Goal: Information Seeking & Learning: Understand process/instructions

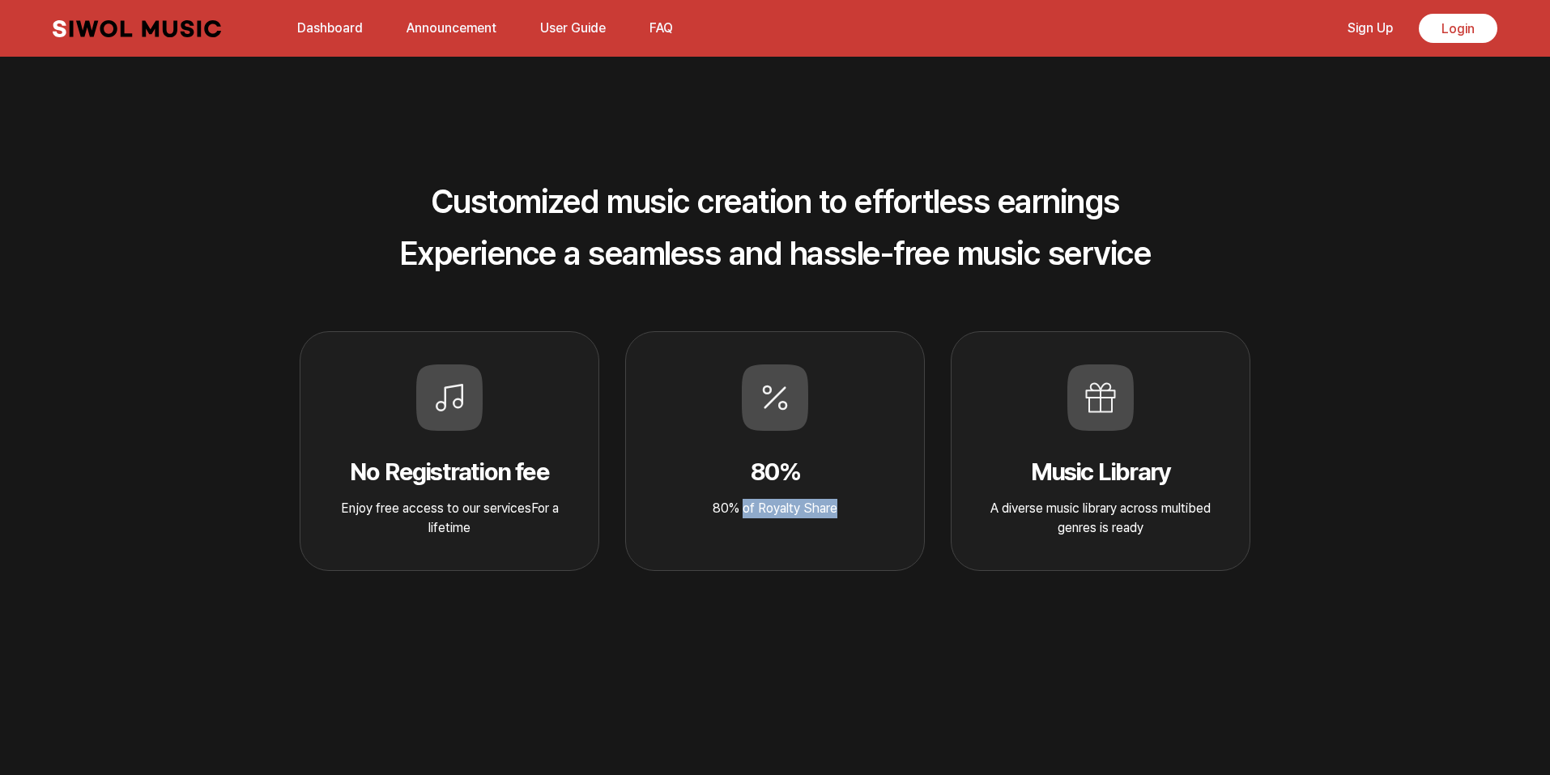
drag, startPoint x: 0, startPoint y: 0, endPoint x: 932, endPoint y: 491, distance: 1053.2
click at [932, 491] on div "No Registration fee Enjoy free access to our servicesFor a lifetime 80% 80% of …" at bounding box center [775, 451] width 988 height 240
click at [960, 491] on div "Music Library A diverse music library across multibed genres is ready" at bounding box center [1101, 451] width 300 height 240
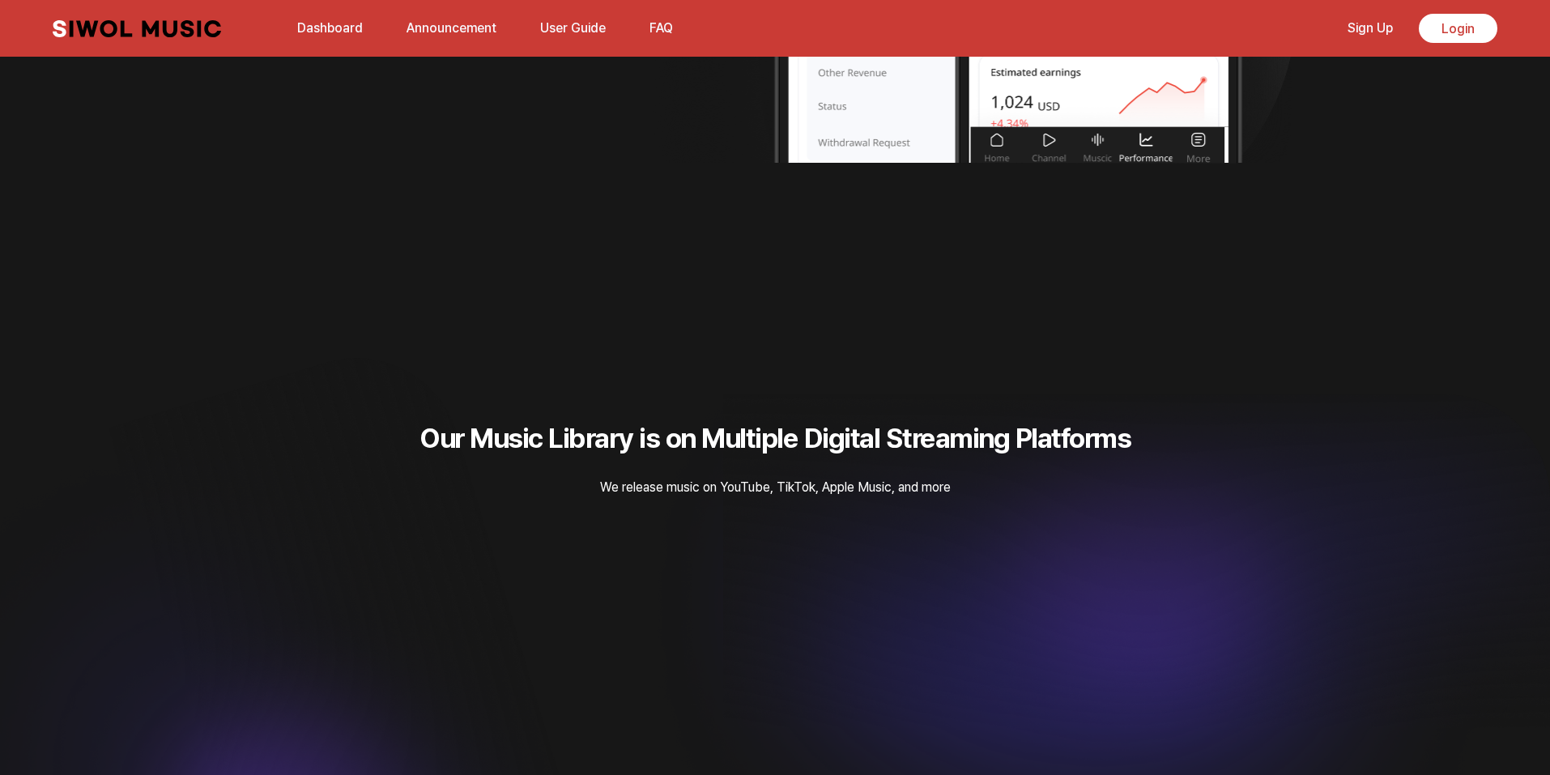
scroll to position [3724, 0]
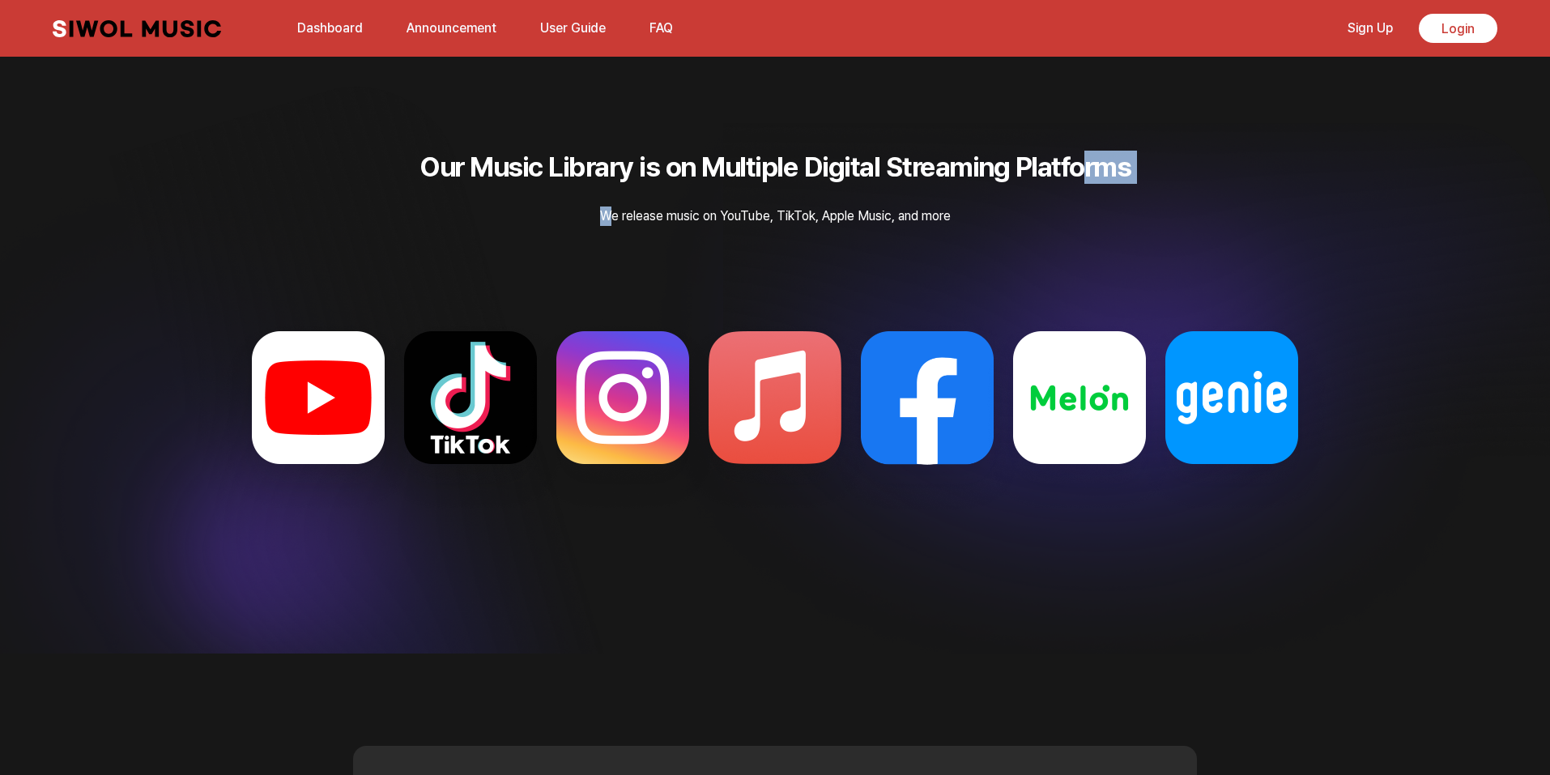
drag, startPoint x: 608, startPoint y: 186, endPoint x: 1099, endPoint y: 176, distance: 490.8
click at [1099, 176] on div "Our Music Library is on Multiple Digital Streaming Platforms We release music o…" at bounding box center [775, 188] width 1550 height 75
click at [1099, 176] on h2 "Our Music Library is on Multiple Digital Streaming Platforms" at bounding box center [775, 167] width 1550 height 33
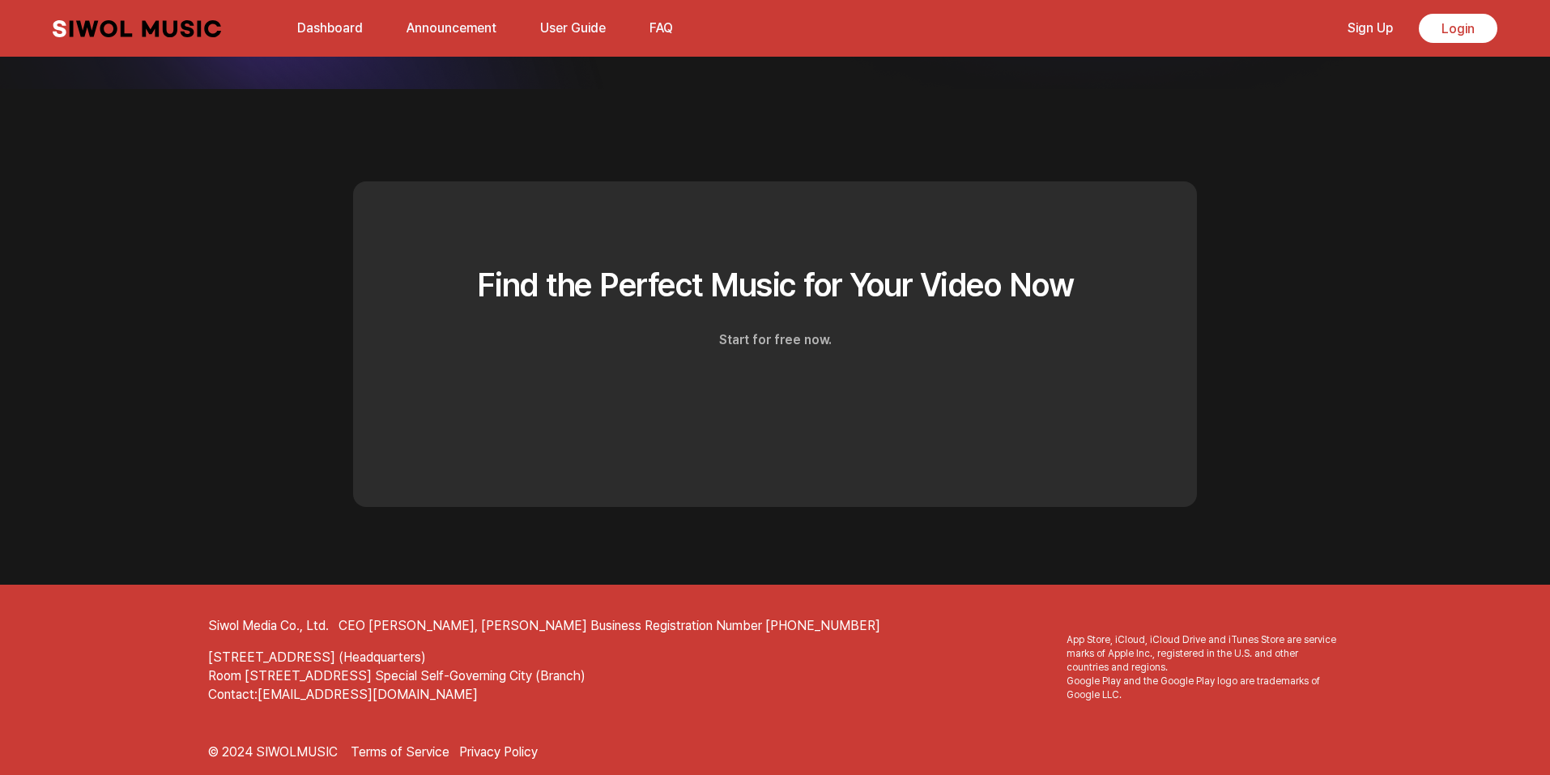
scroll to position [4360, 0]
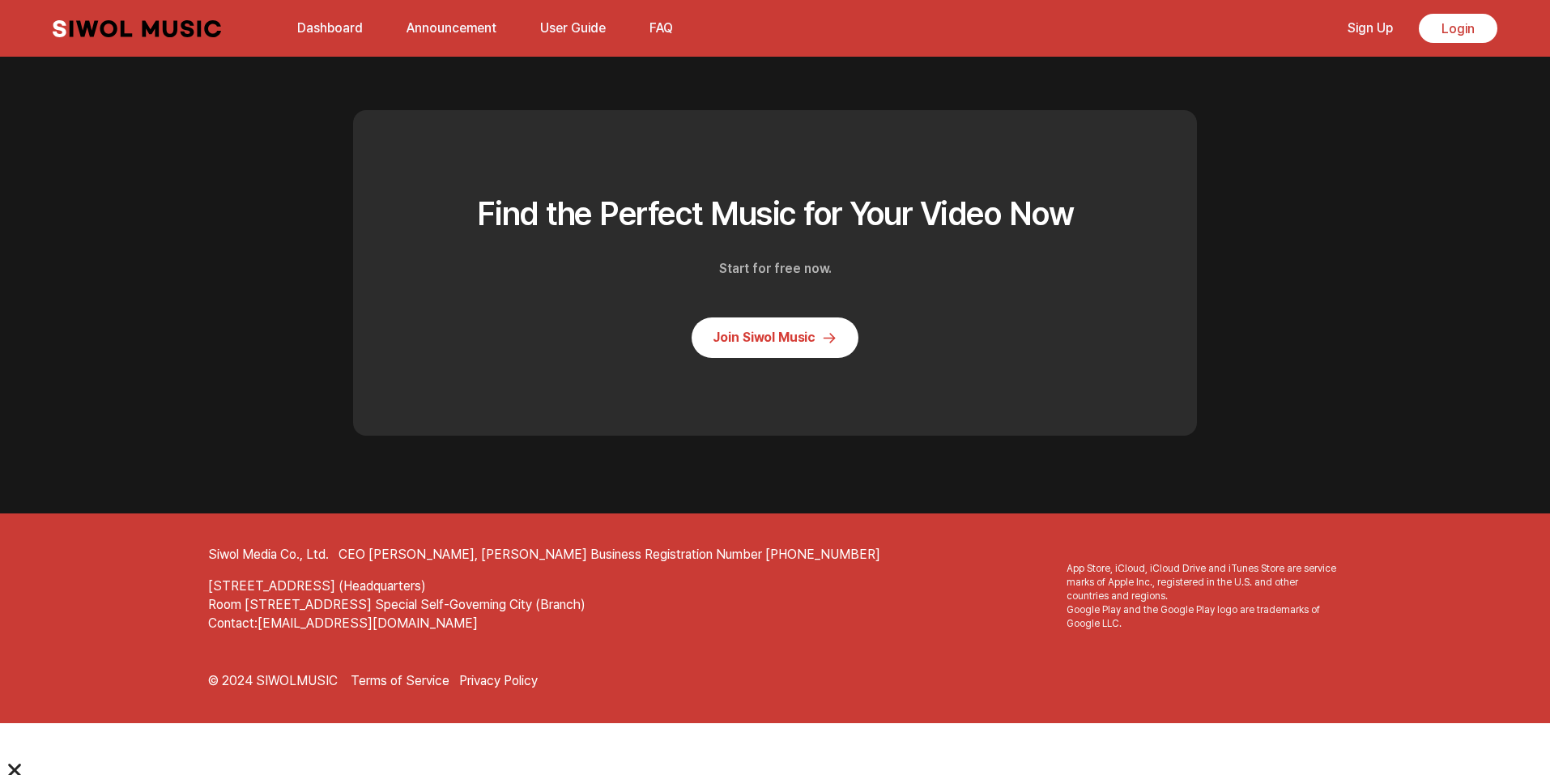
click at [735, 358] on link "Join Siwol Music" at bounding box center [774, 337] width 167 height 40
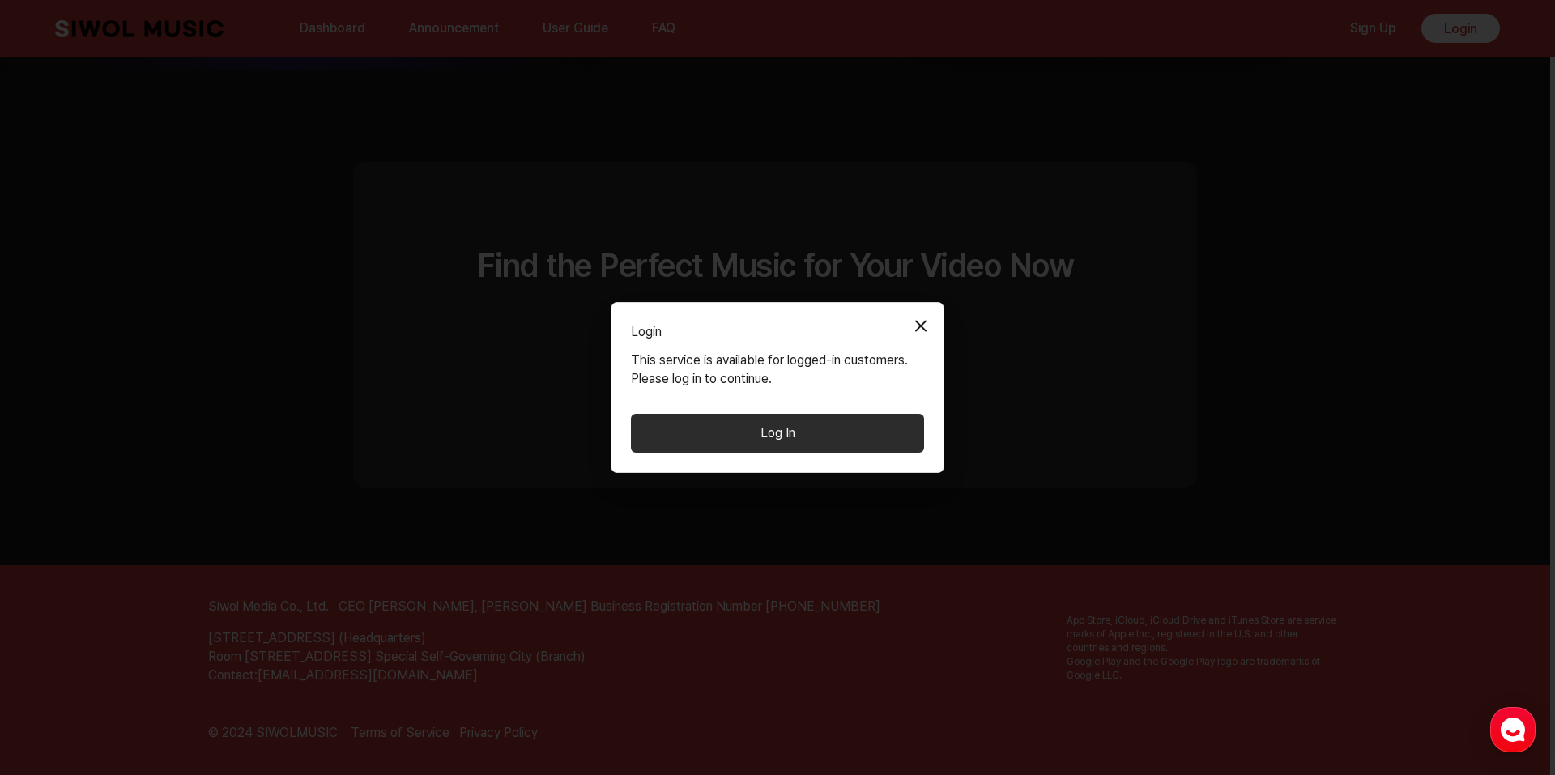
click at [728, 422] on button "Log In" at bounding box center [777, 433] width 293 height 39
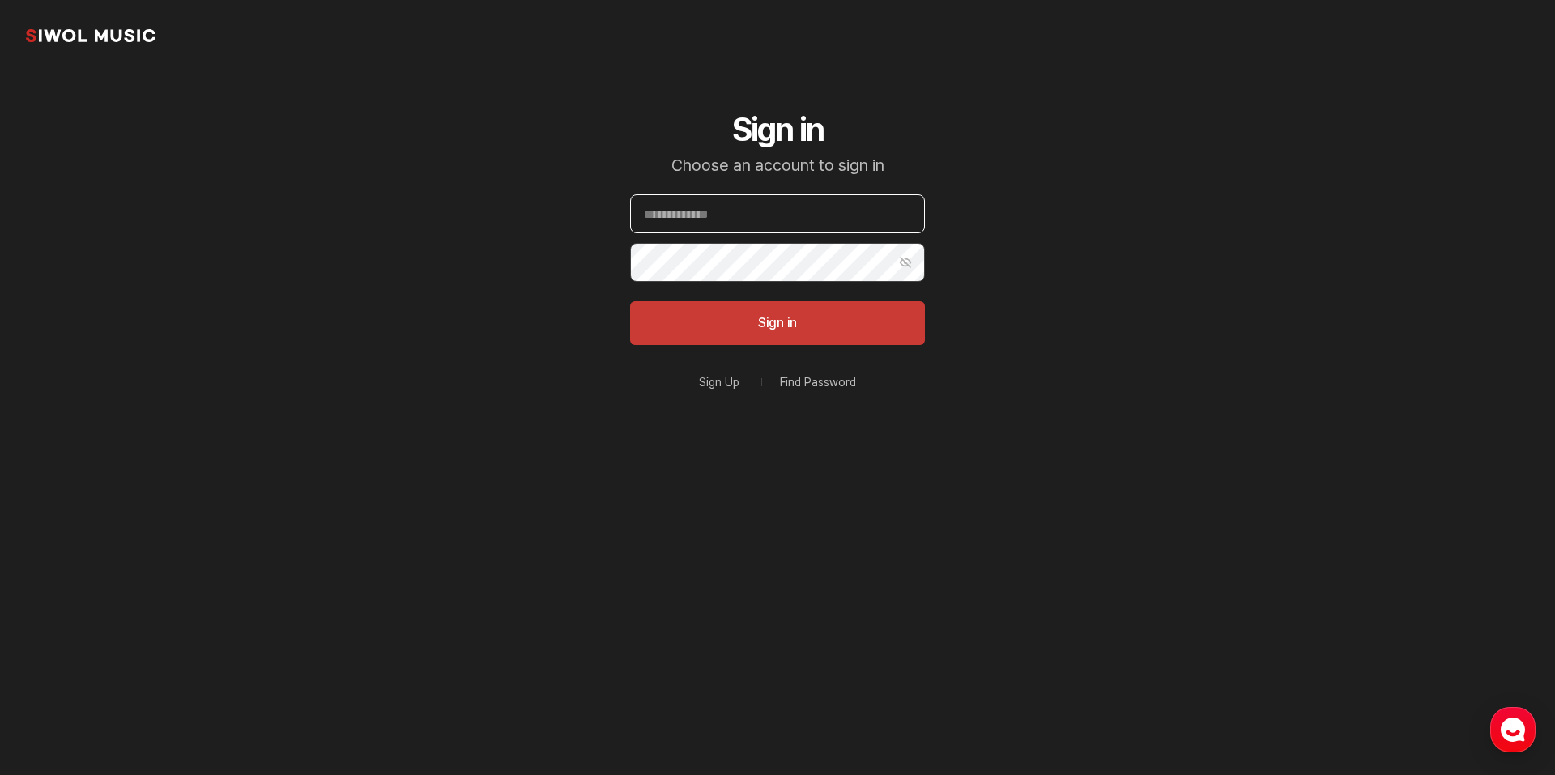
click at [785, 215] on input "Email" at bounding box center [777, 213] width 295 height 39
drag, startPoint x: 582, startPoint y: 223, endPoint x: 386, endPoint y: 124, distance: 219.4
click at [582, 223] on section "Siwol Music Sign in Choose an account to sign in Email Password Show Password S…" at bounding box center [777, 259] width 1555 height 518
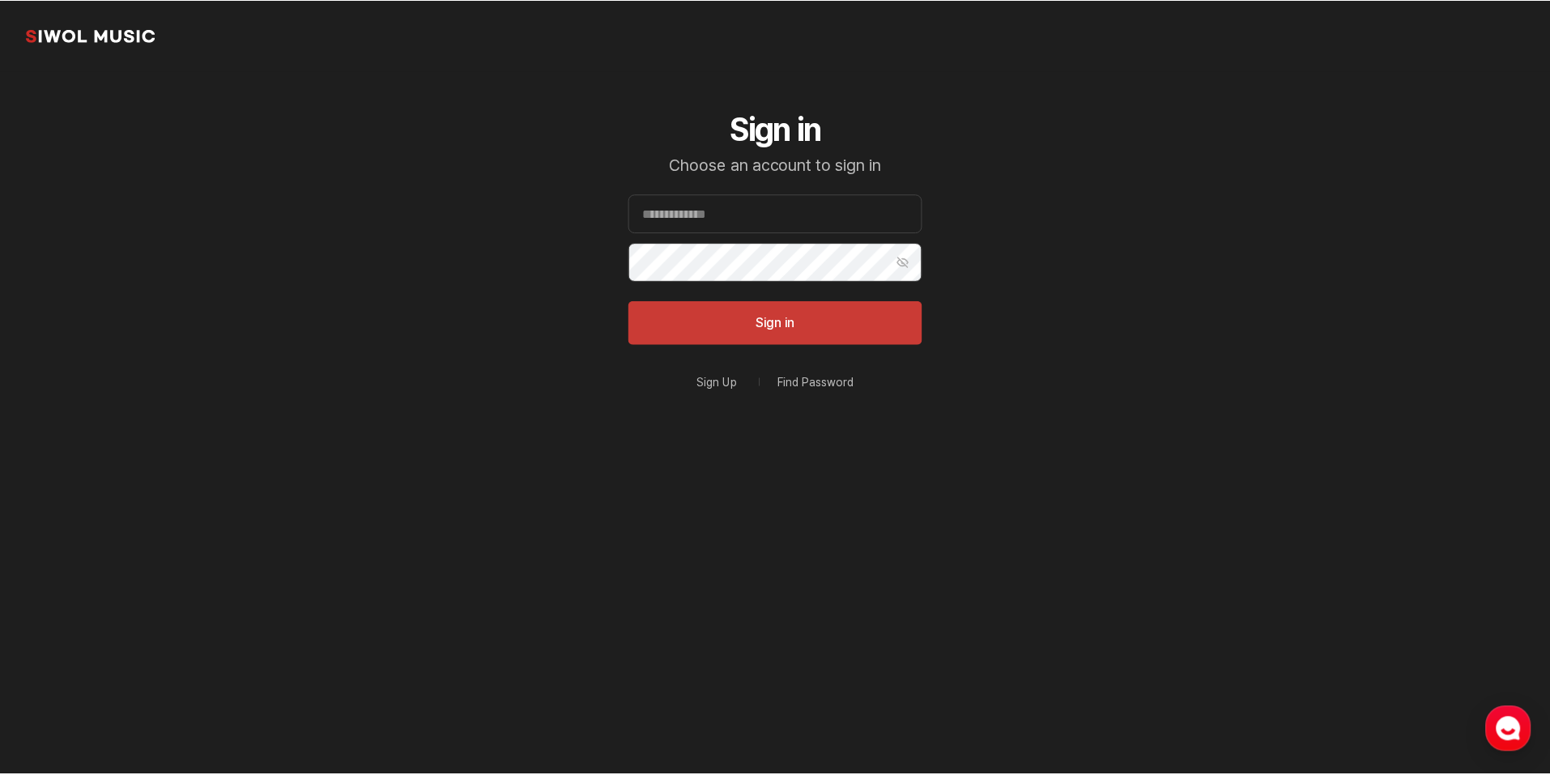
scroll to position [4360, 0]
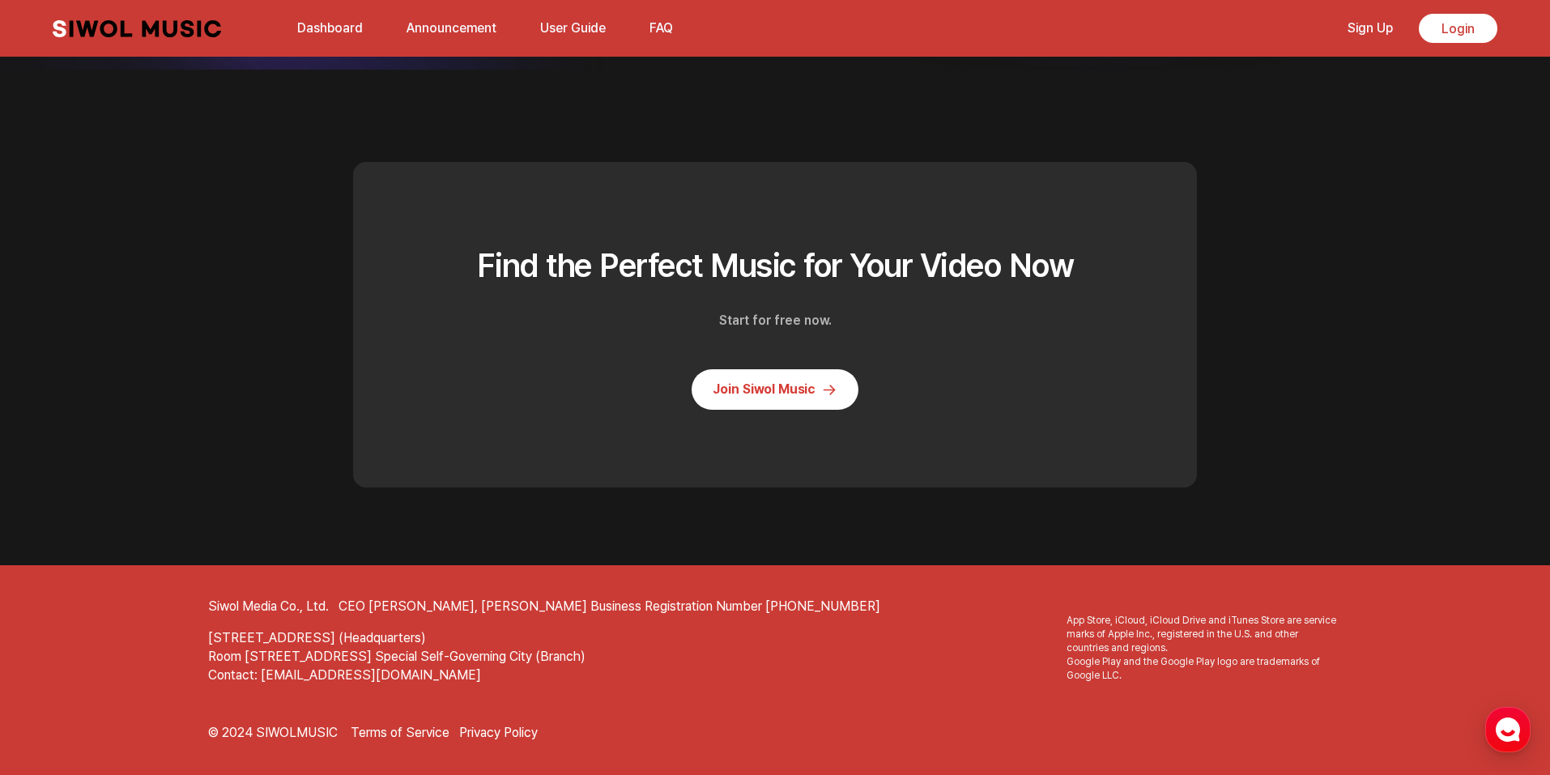
click at [305, 26] on link "Dashboard" at bounding box center [329, 28] width 85 height 35
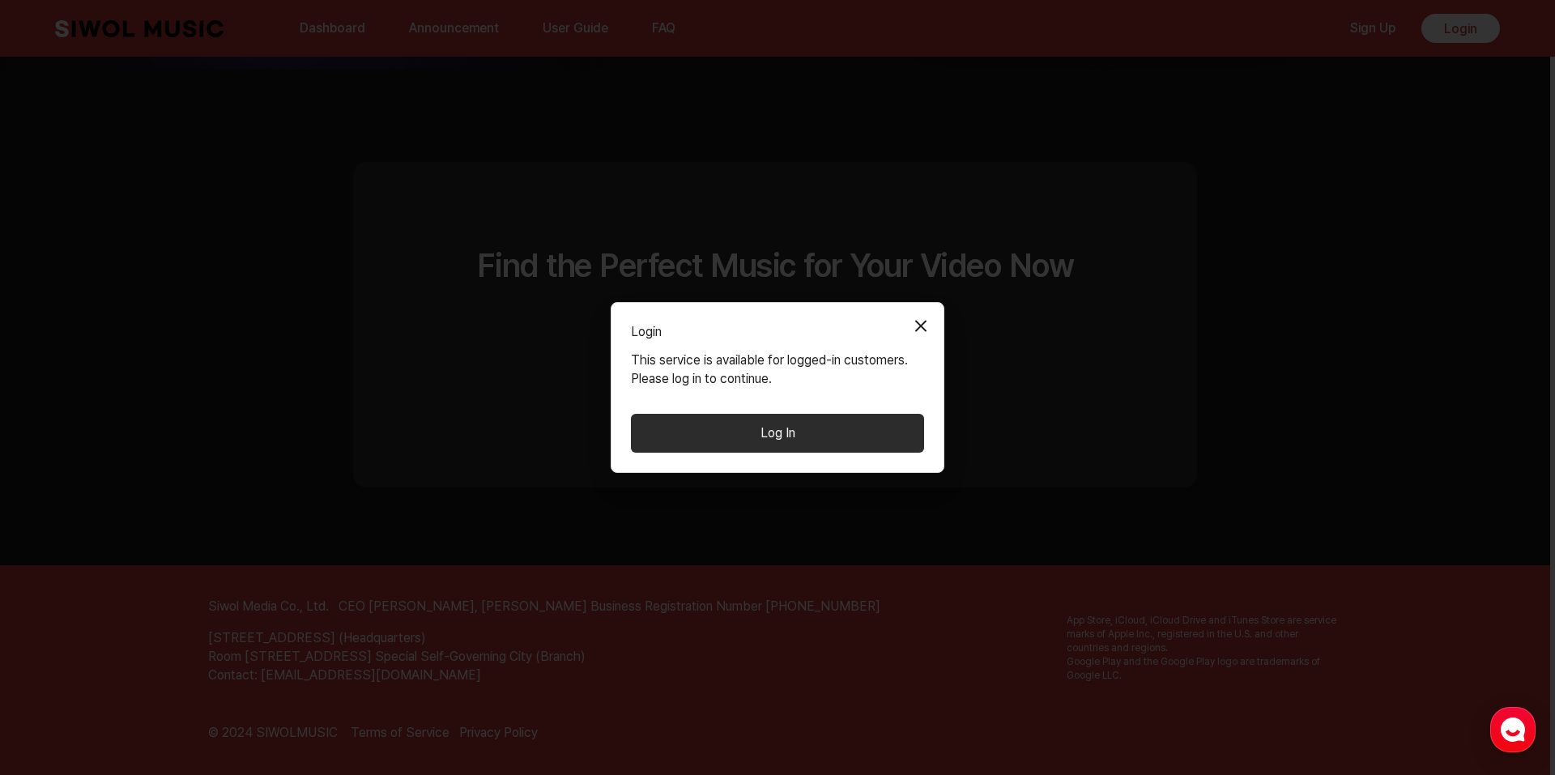
click at [922, 320] on button "Close Modal" at bounding box center [920, 325] width 32 height 32
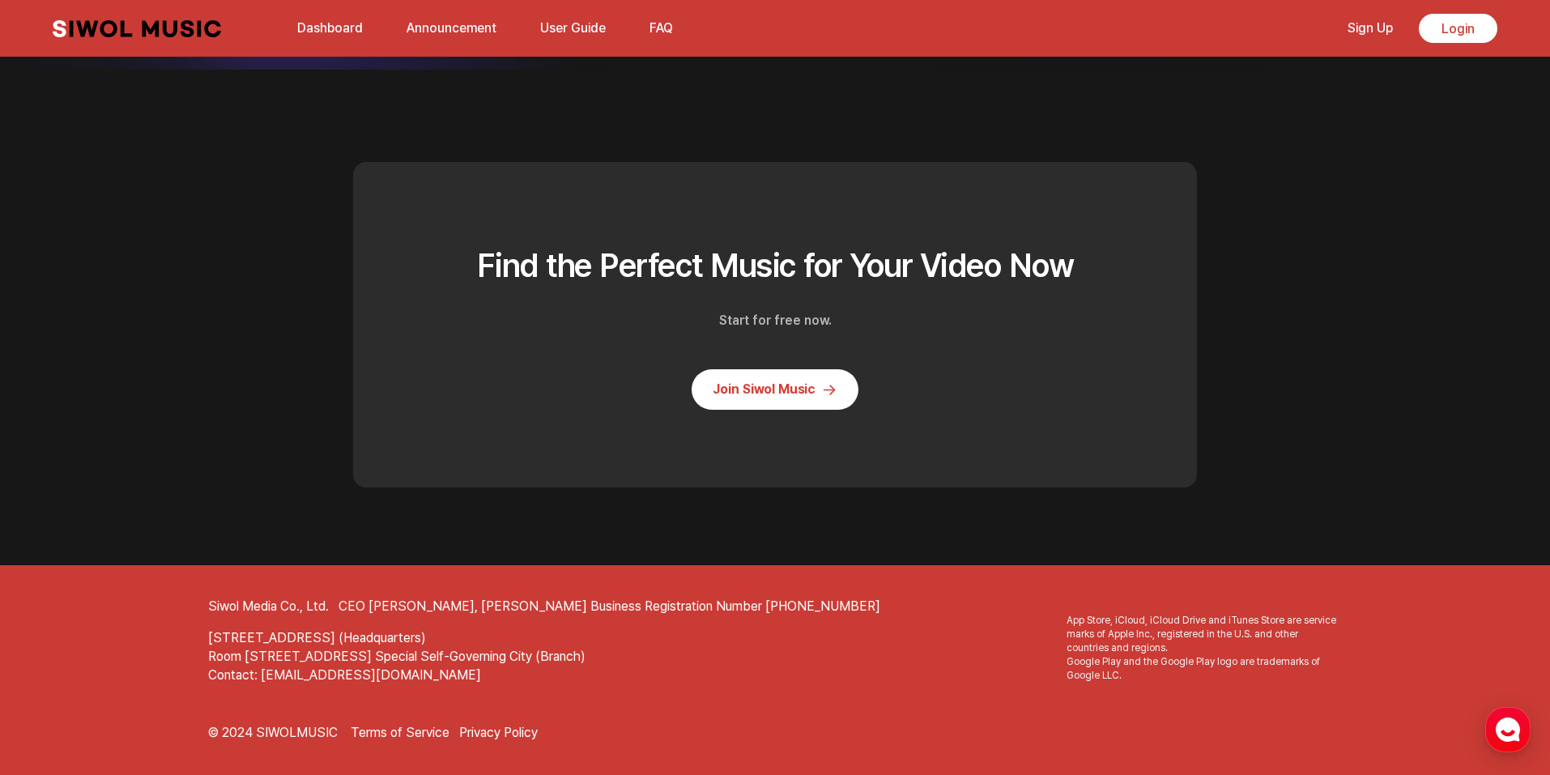
click at [664, 32] on button "FAQ" at bounding box center [661, 28] width 43 height 39
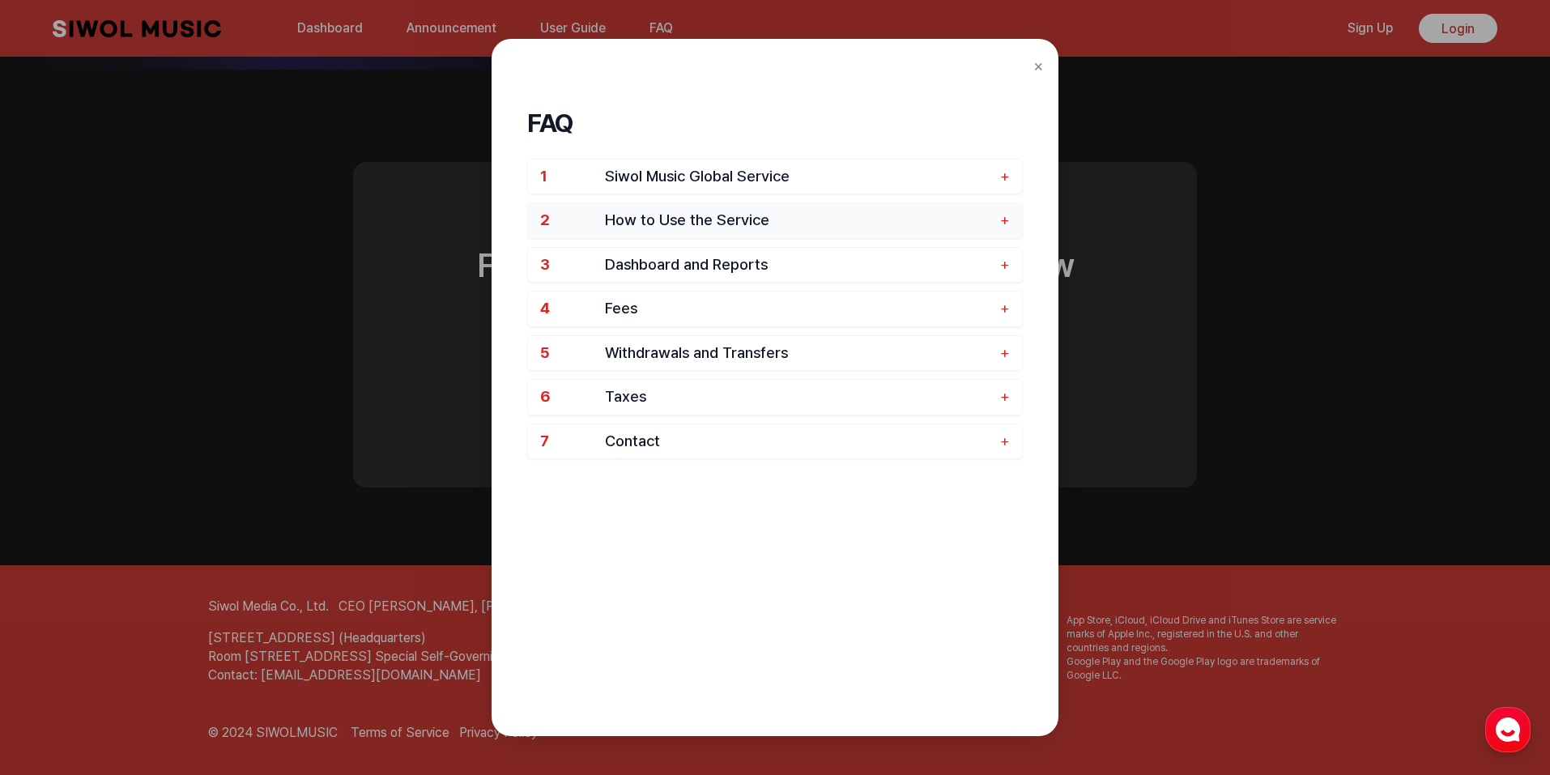
click at [738, 217] on span "How to Use the Service" at bounding box center [798, 220] width 387 height 19
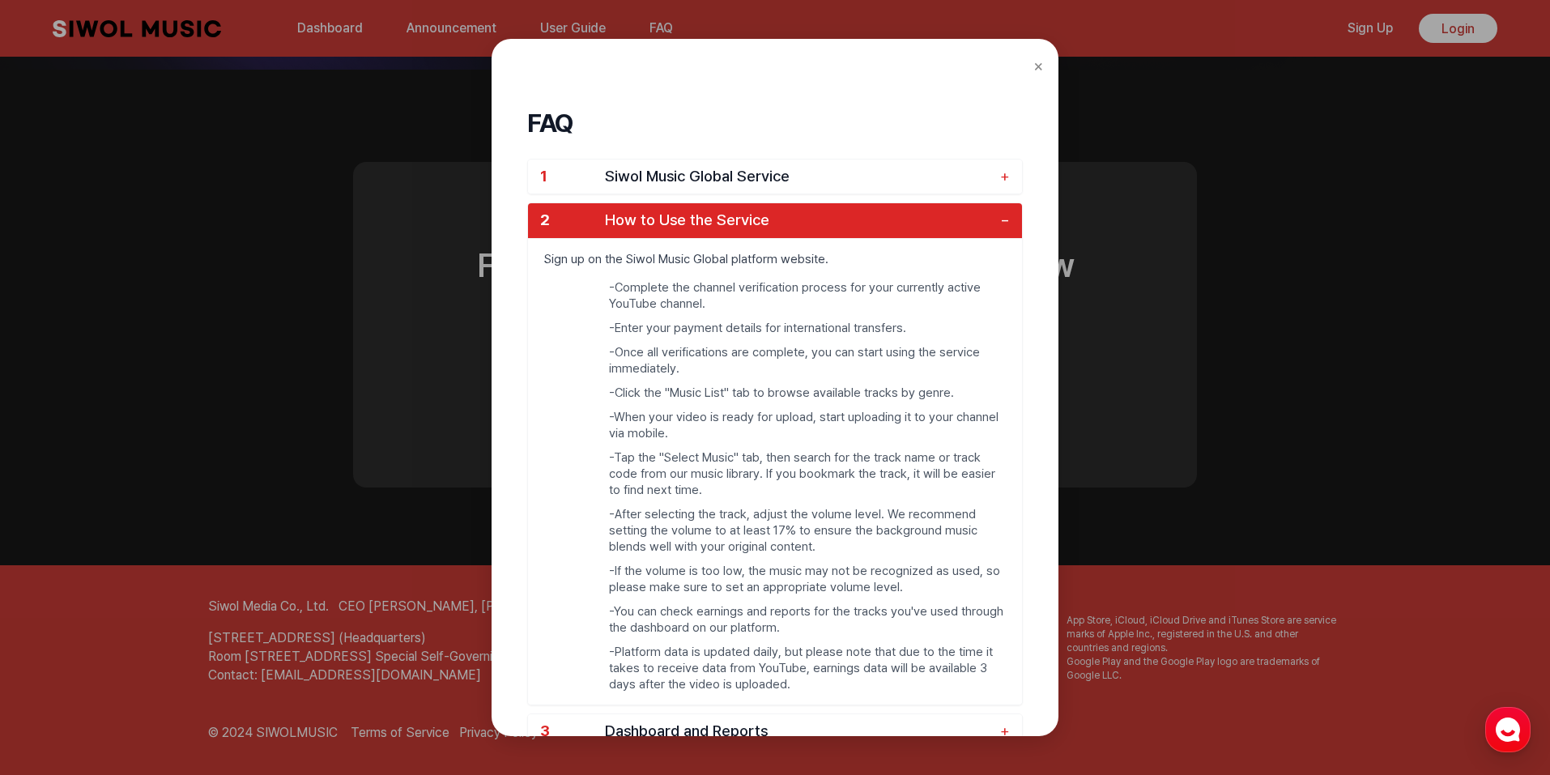
scroll to position [81, 0]
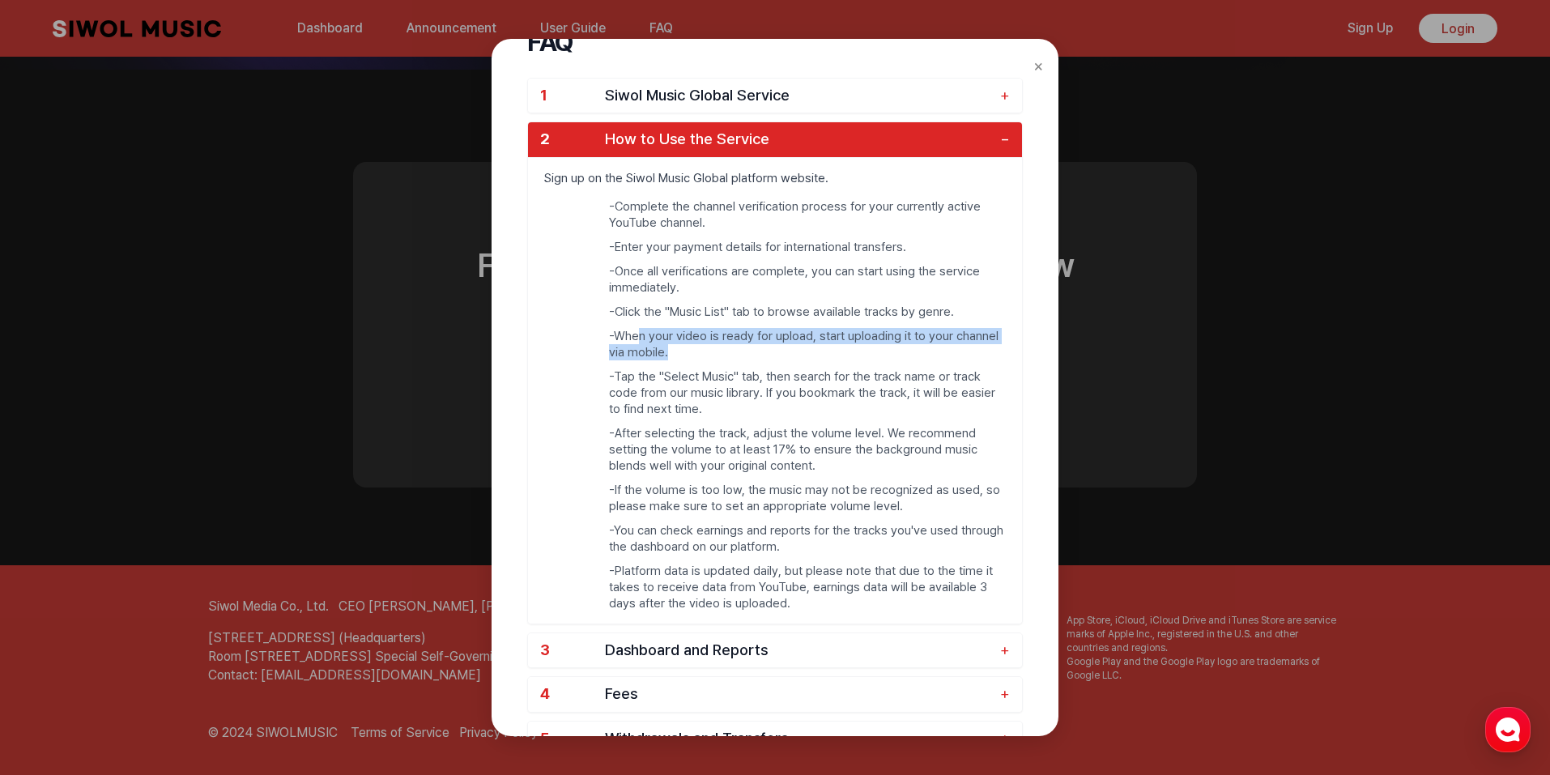
drag, startPoint x: 640, startPoint y: 334, endPoint x: 781, endPoint y: 346, distance: 141.3
click at [791, 344] on li "- When your video is ready for upload, start uploading it to your channel via m…" at bounding box center [807, 344] width 397 height 32
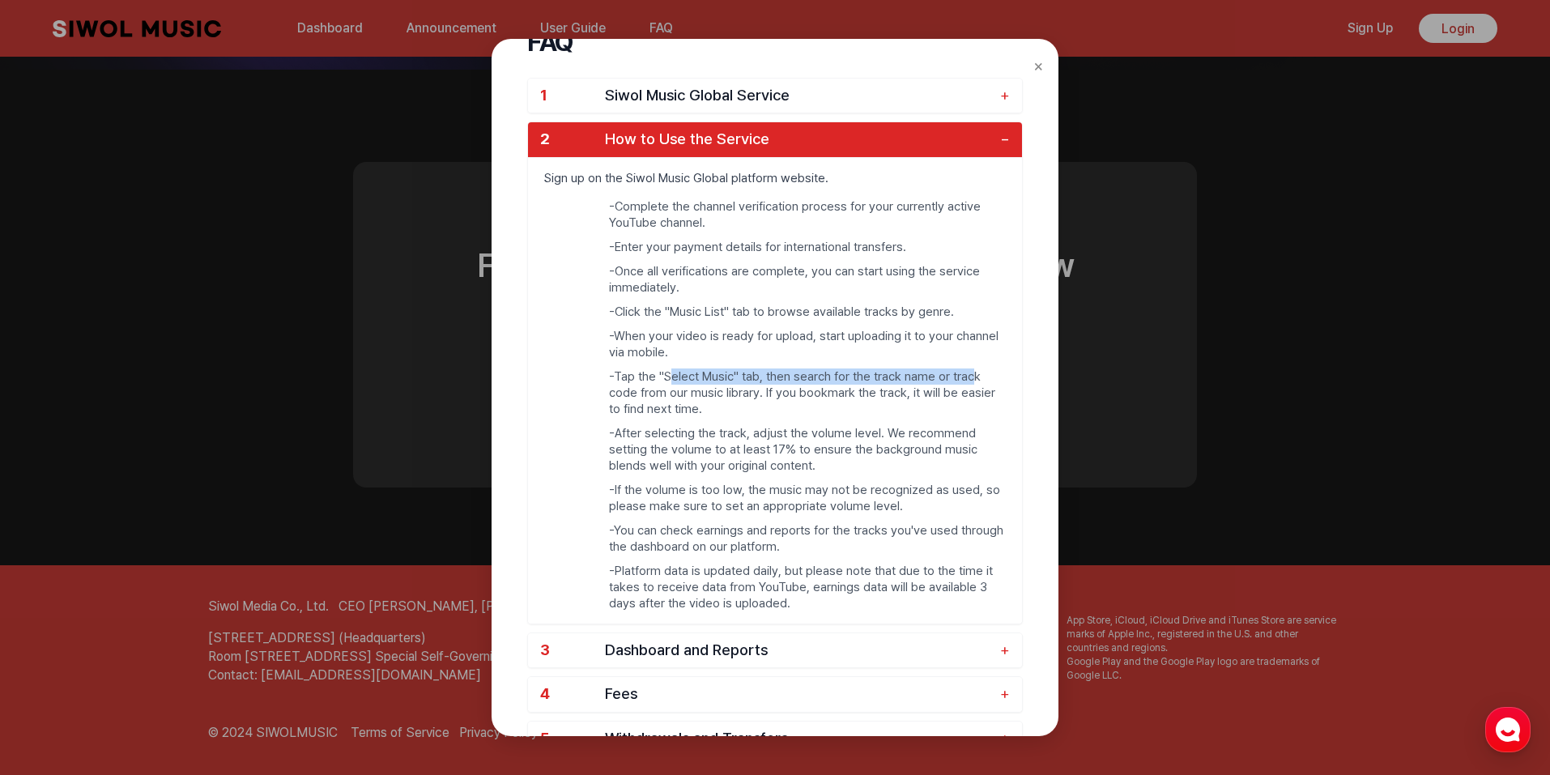
drag, startPoint x: 671, startPoint y: 381, endPoint x: 972, endPoint y: 379, distance: 300.4
click at [972, 379] on li "- Tap the "Select Music" tab, then search for the track name or track code from…" at bounding box center [807, 392] width 397 height 49
click at [687, 397] on li "- Tap the "Select Music" tab, then search for the track name or track code from…" at bounding box center [807, 392] width 397 height 49
drag, startPoint x: 700, startPoint y: 431, endPoint x: 894, endPoint y: 429, distance: 194.3
click at [894, 429] on li "- After selecting the track, adjust the volume level. We recommend setting the …" at bounding box center [807, 449] width 397 height 49
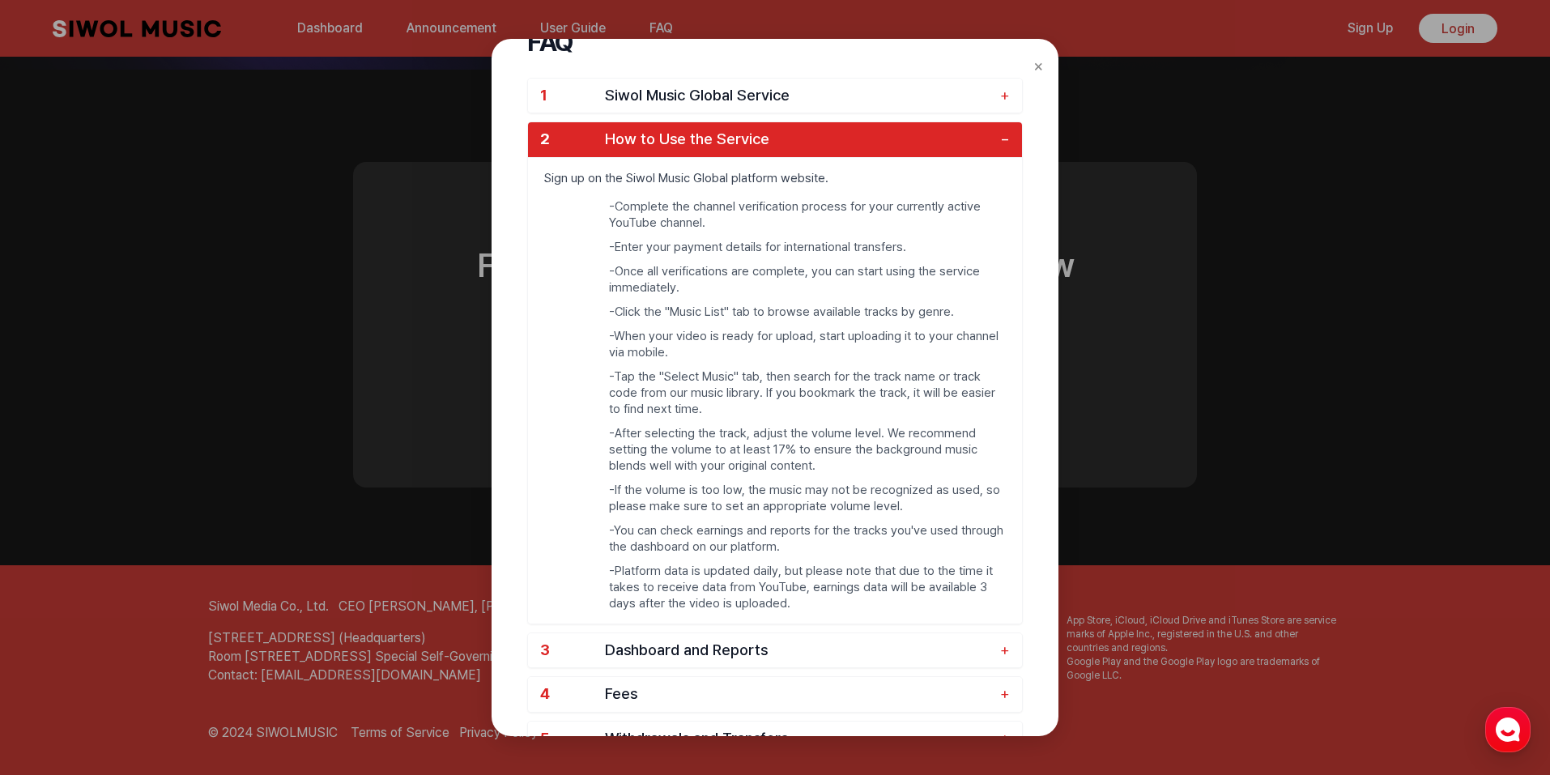
click at [840, 462] on li "- After selecting the track, adjust the volume level. We recommend setting the …" at bounding box center [807, 449] width 397 height 49
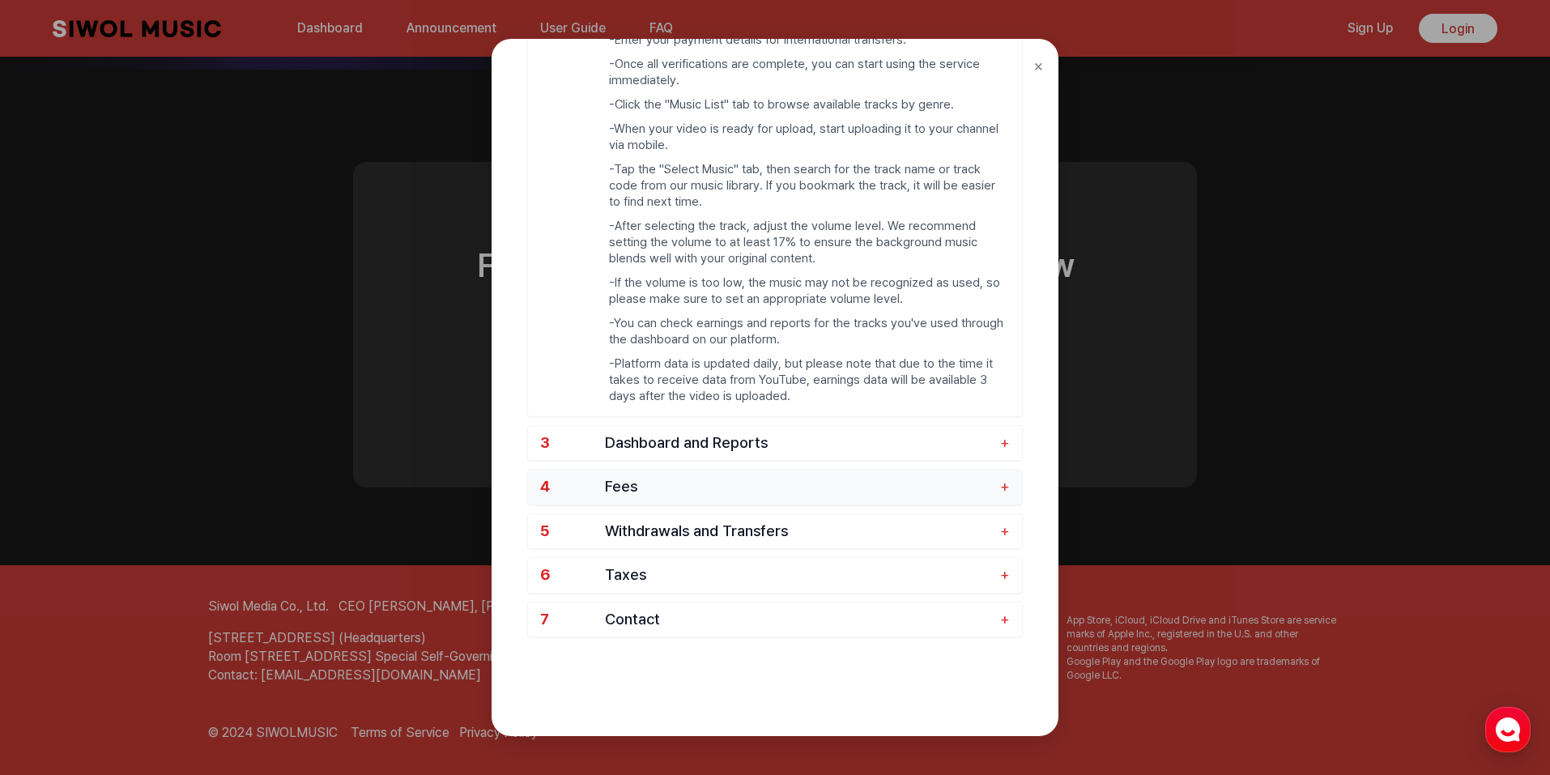
click at [662, 489] on span "Fees" at bounding box center [798, 487] width 387 height 19
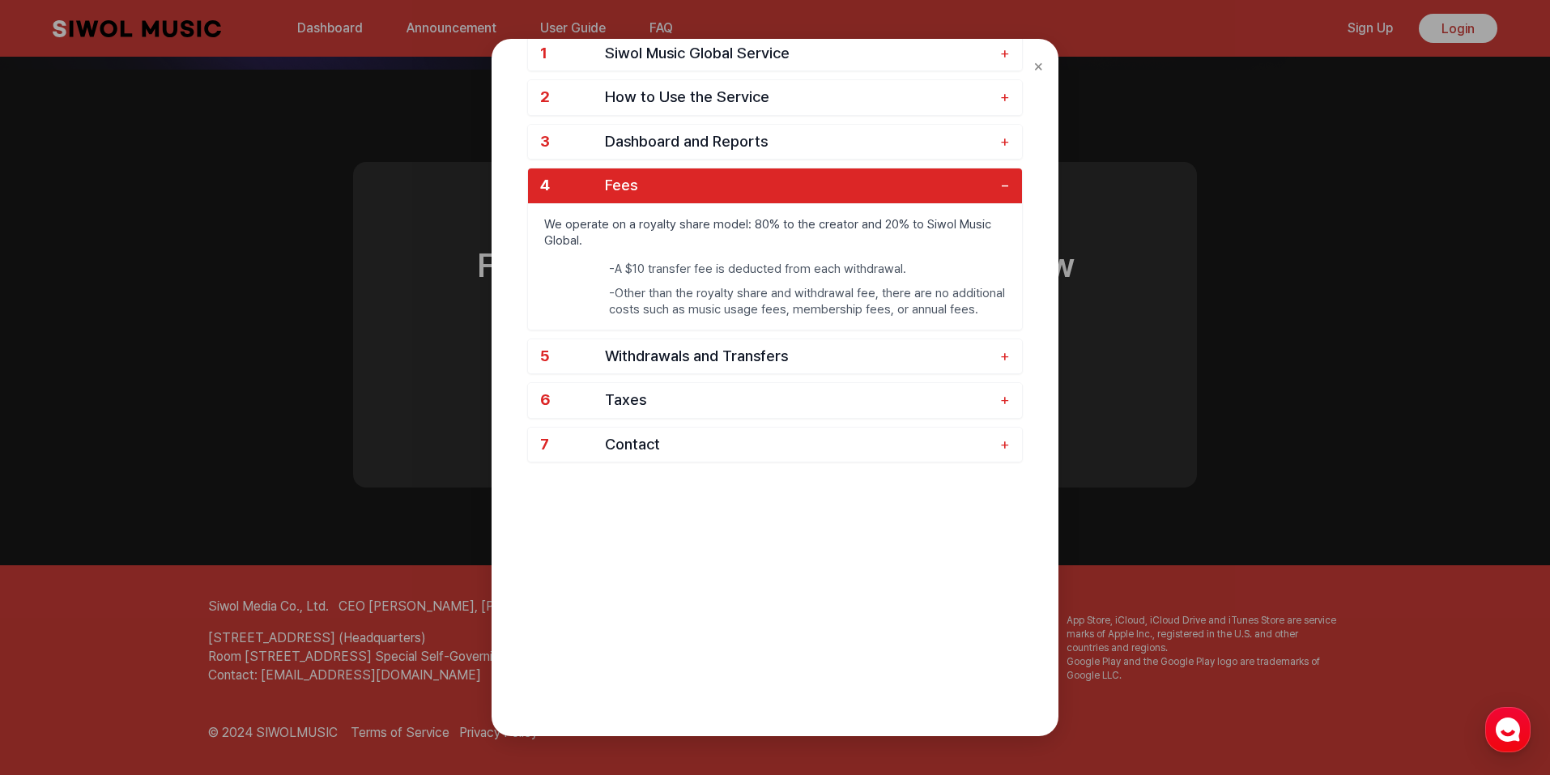
scroll to position [123, 0]
drag, startPoint x: 616, startPoint y: 266, endPoint x: 901, endPoint y: 267, distance: 285.0
click at [901, 267] on li "- A $10 transfer fee is deducted from each withdrawal." at bounding box center [807, 269] width 397 height 16
drag, startPoint x: 633, startPoint y: 231, endPoint x: 912, endPoint y: 231, distance: 278.5
click at [914, 229] on p "We operate on a royalty share model: 80% to the creator and 20% to Siwol Music …" at bounding box center [775, 232] width 494 height 57
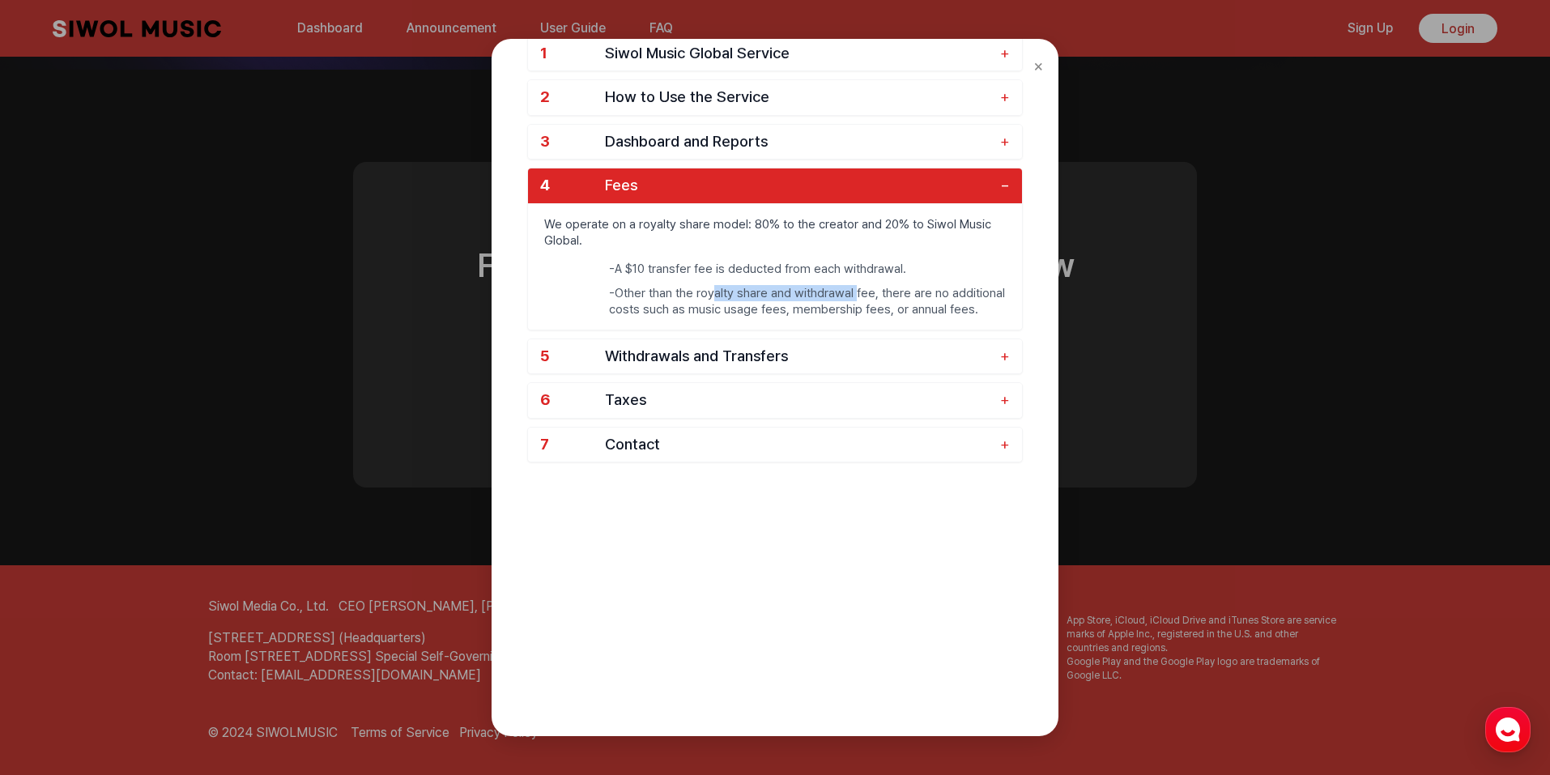
drag, startPoint x: 713, startPoint y: 294, endPoint x: 859, endPoint y: 294, distance: 145.7
click at [859, 294] on li "- Other than the royalty share and withdrawal fee, there are no additional cost…" at bounding box center [807, 301] width 397 height 32
click at [896, 294] on li "- Other than the royalty share and withdrawal fee, there are no additional cost…" at bounding box center [807, 301] width 397 height 32
click at [980, 181] on span "Fees" at bounding box center [798, 186] width 387 height 19
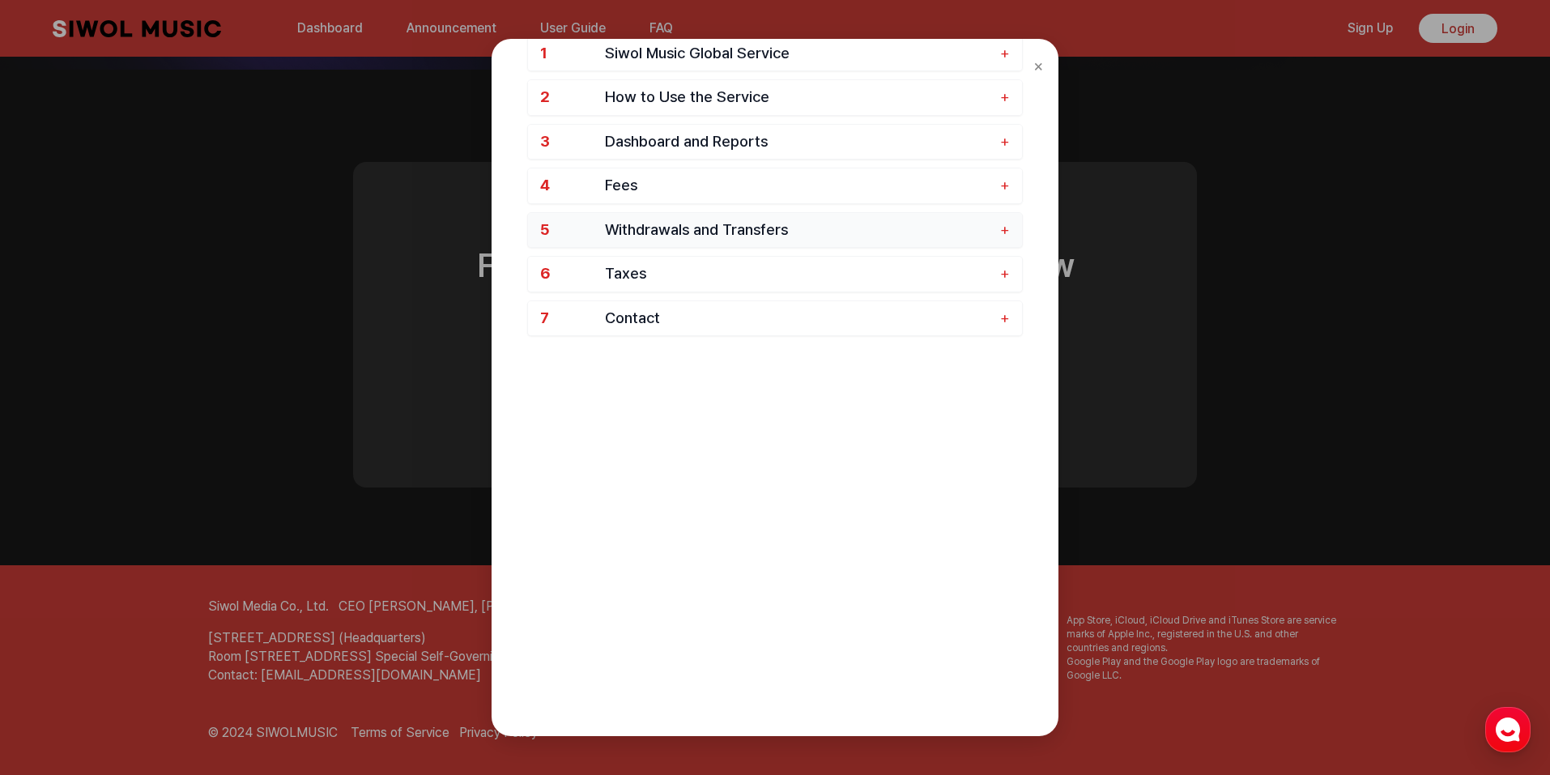
click at [772, 228] on span "Withdrawals and Transfers" at bounding box center [798, 230] width 387 height 19
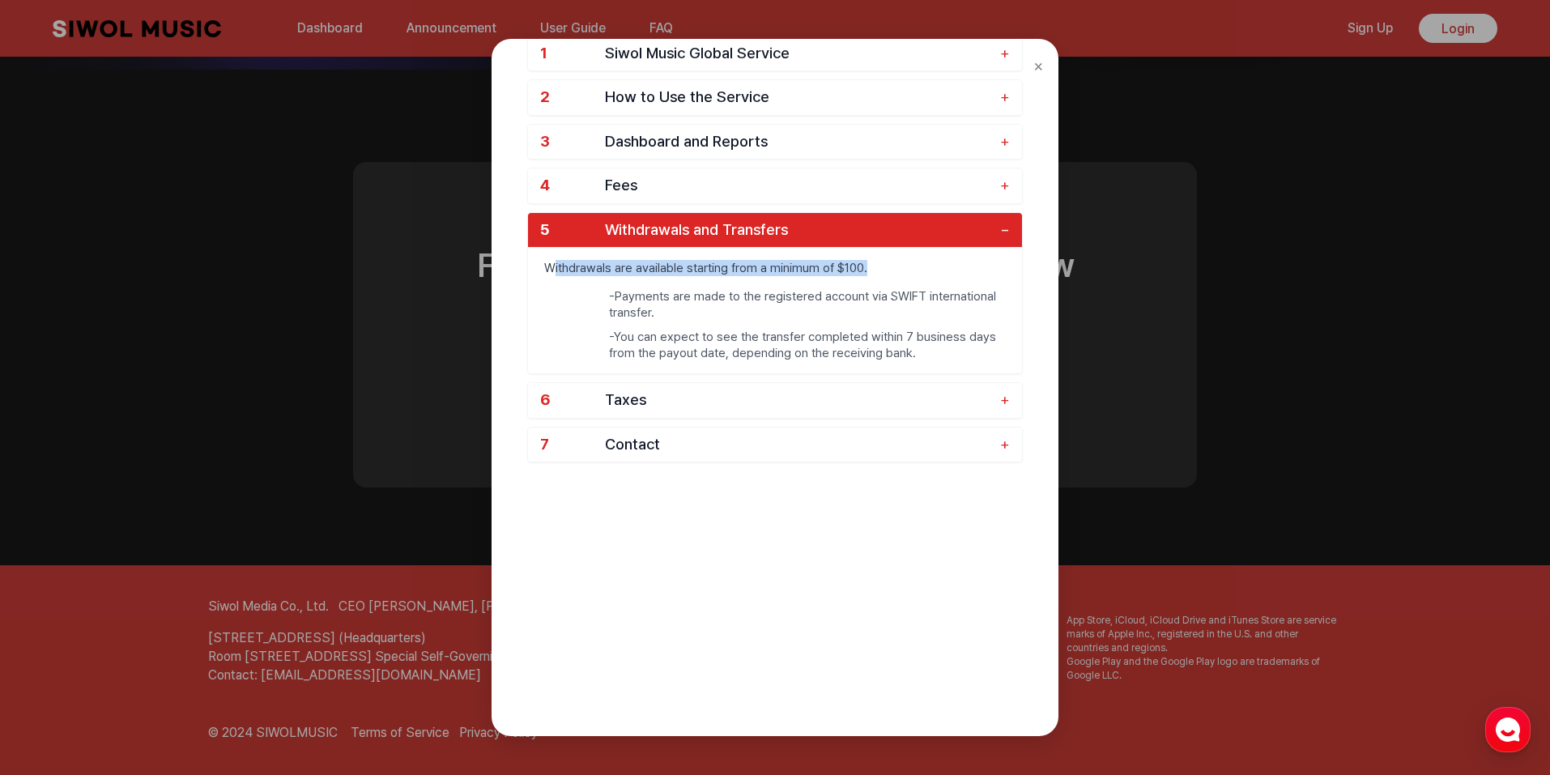
drag, startPoint x: 609, startPoint y: 273, endPoint x: 864, endPoint y: 272, distance: 255.0
click at [864, 272] on p "Withdrawals are available starting from a minimum of $100." at bounding box center [775, 268] width 494 height 40
drag, startPoint x: 619, startPoint y: 300, endPoint x: 716, endPoint y: 310, distance: 97.7
click at [716, 310] on li "- Payments are made to the registered account via SWIFT international transfer." at bounding box center [807, 304] width 397 height 32
drag, startPoint x: 648, startPoint y: 333, endPoint x: 806, endPoint y: 357, distance: 160.5
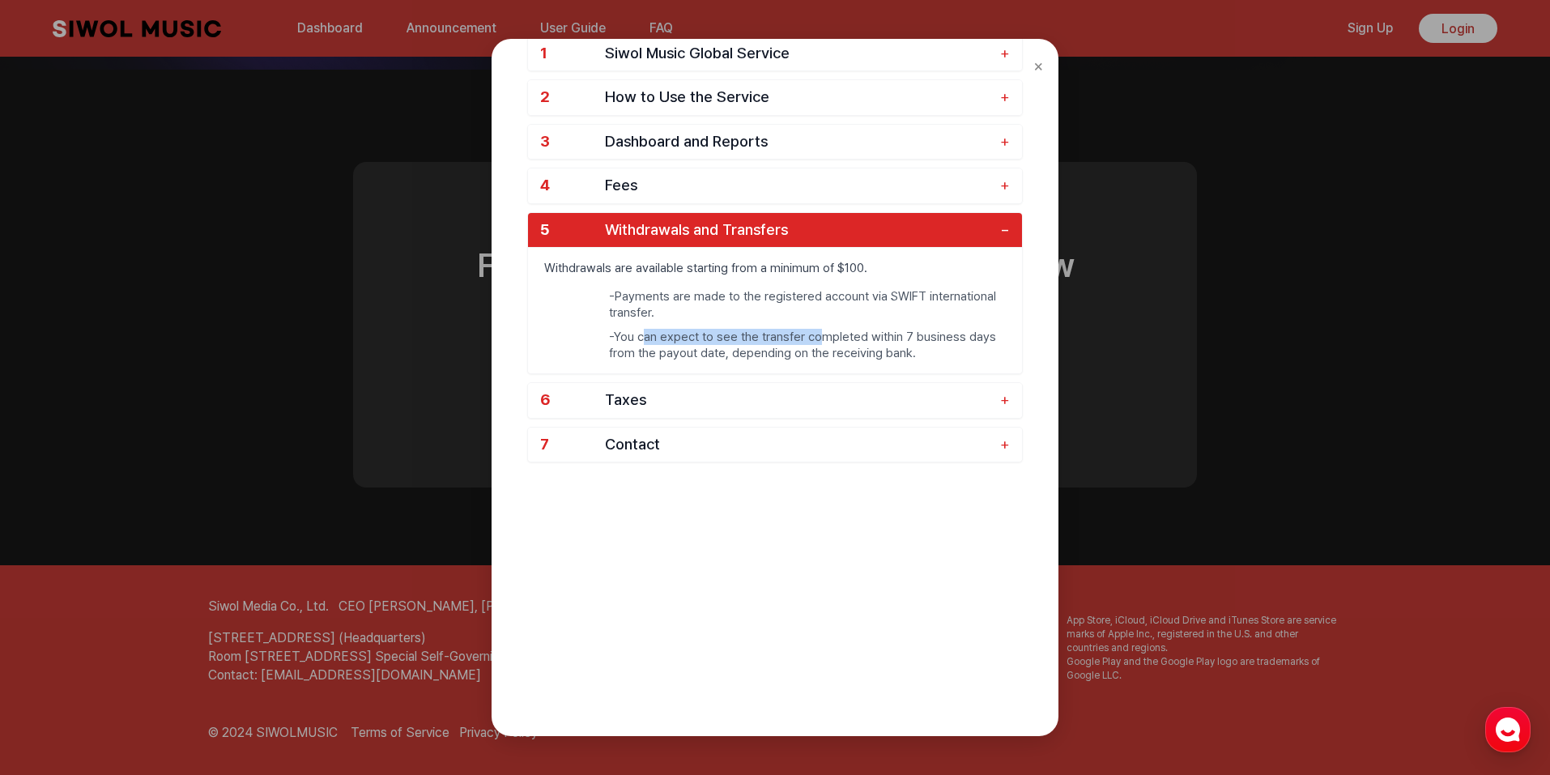
click at [824, 345] on li "- You can expect to see the transfer completed within 7 business days from the …" at bounding box center [807, 345] width 397 height 32
click at [711, 410] on button "6 Taxes +" at bounding box center [775, 400] width 494 height 35
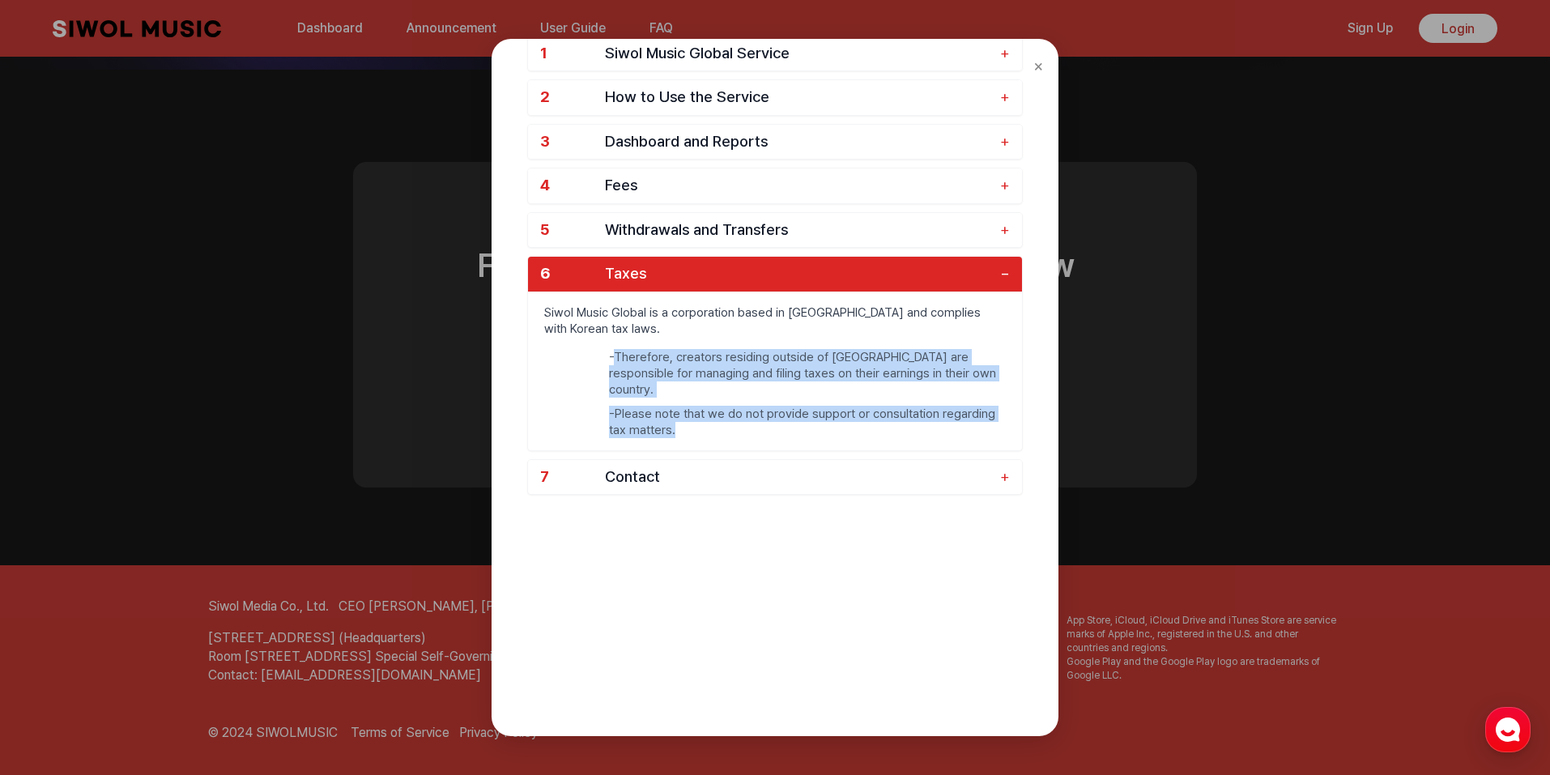
drag, startPoint x: 615, startPoint y: 349, endPoint x: 700, endPoint y: 407, distance: 103.1
click at [700, 407] on ul "- Therefore, creators residing outside of South Korea are responsible for manag…" at bounding box center [775, 399] width 494 height 101
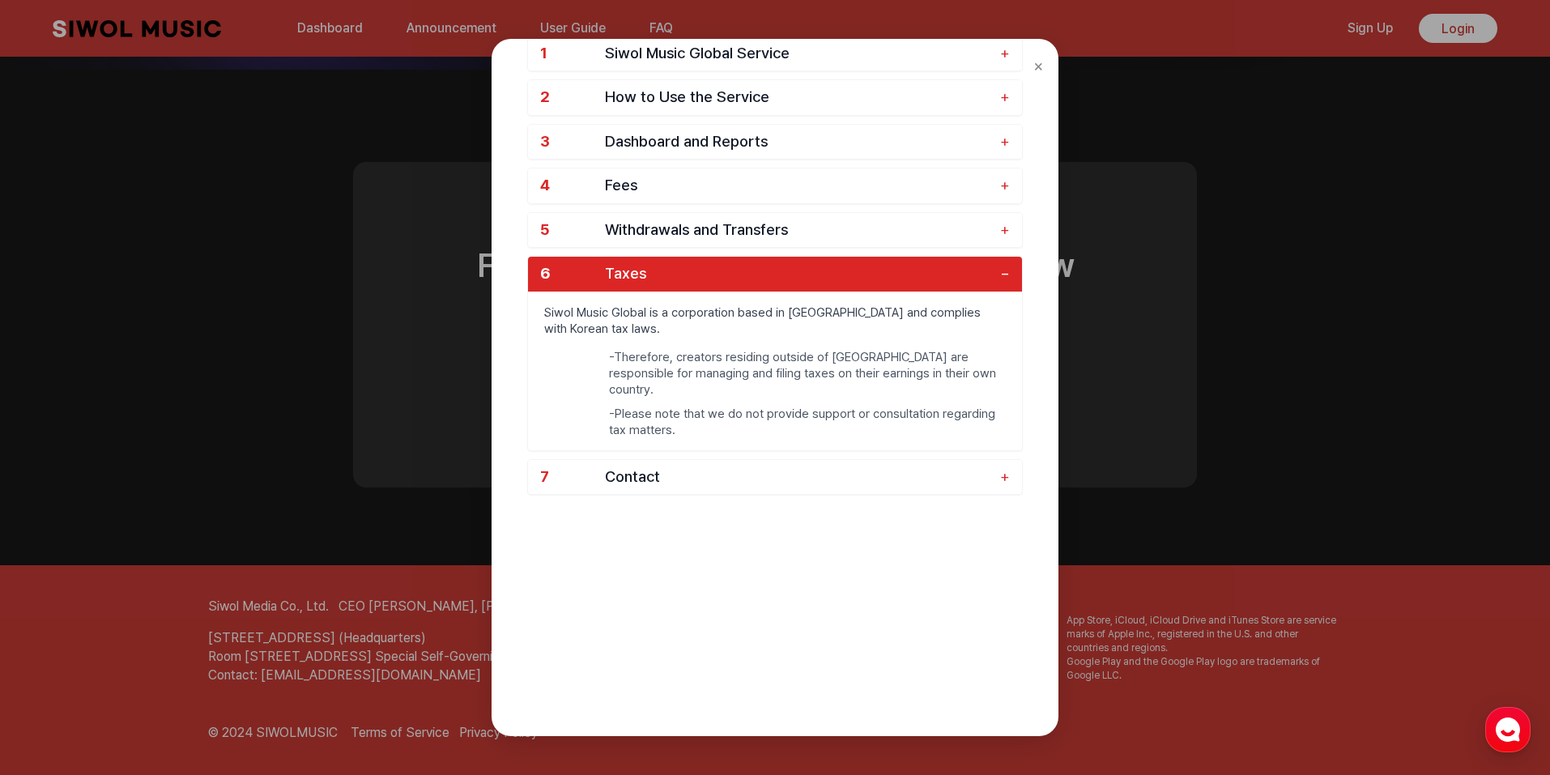
click at [739, 546] on div "FAQ 1 Siwol Music Global Service + 2 How to Use the Service + 3 Dashboard and R…" at bounding box center [775, 329] width 528 height 775
click at [706, 468] on span "Contact" at bounding box center [798, 477] width 387 height 19
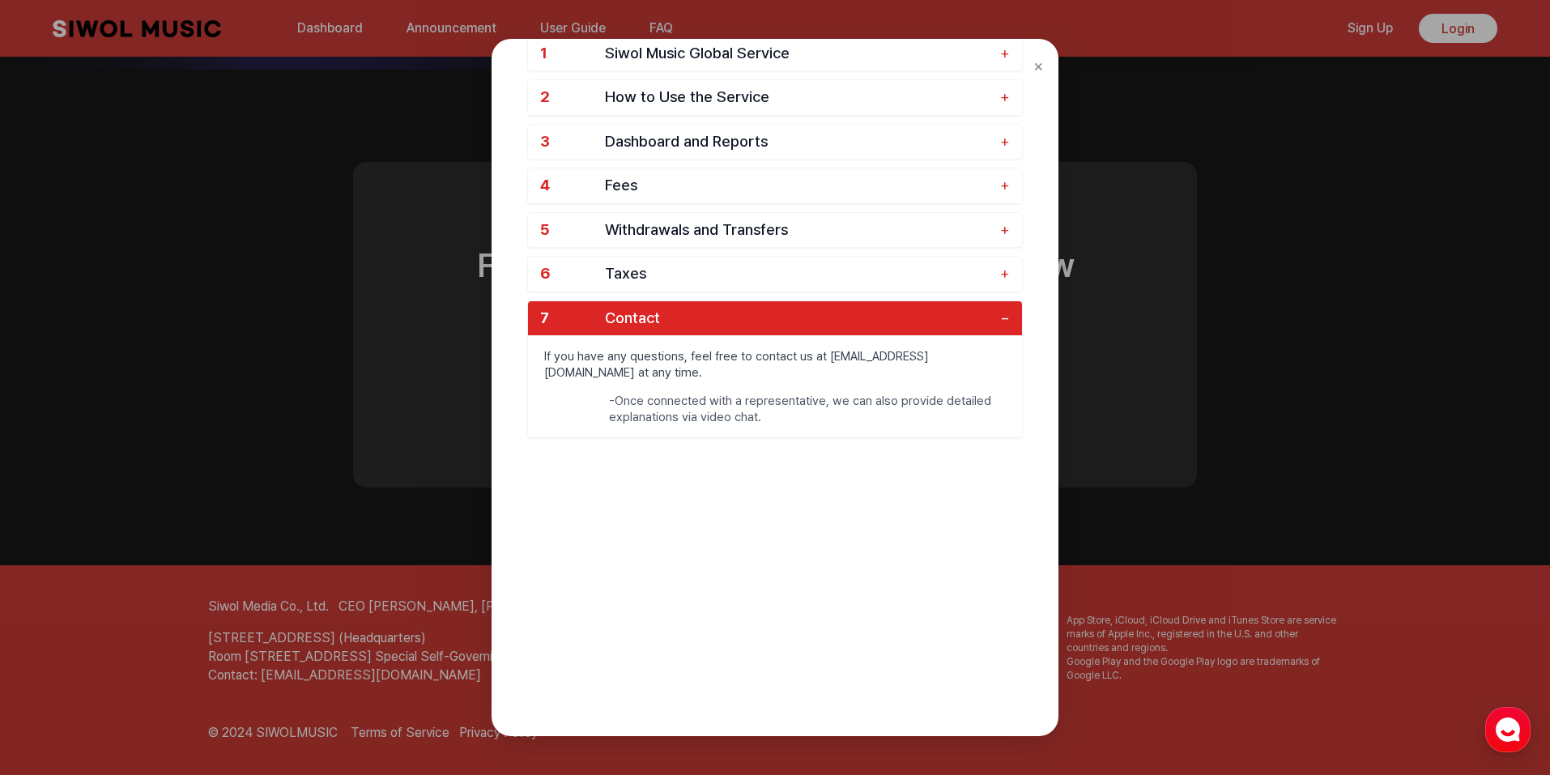
click at [1147, 272] on div "× FAQ 1 Siwol Music Global Service + 2 How to Use the Service + 3 Dashboard and…" at bounding box center [775, 387] width 1550 height 775
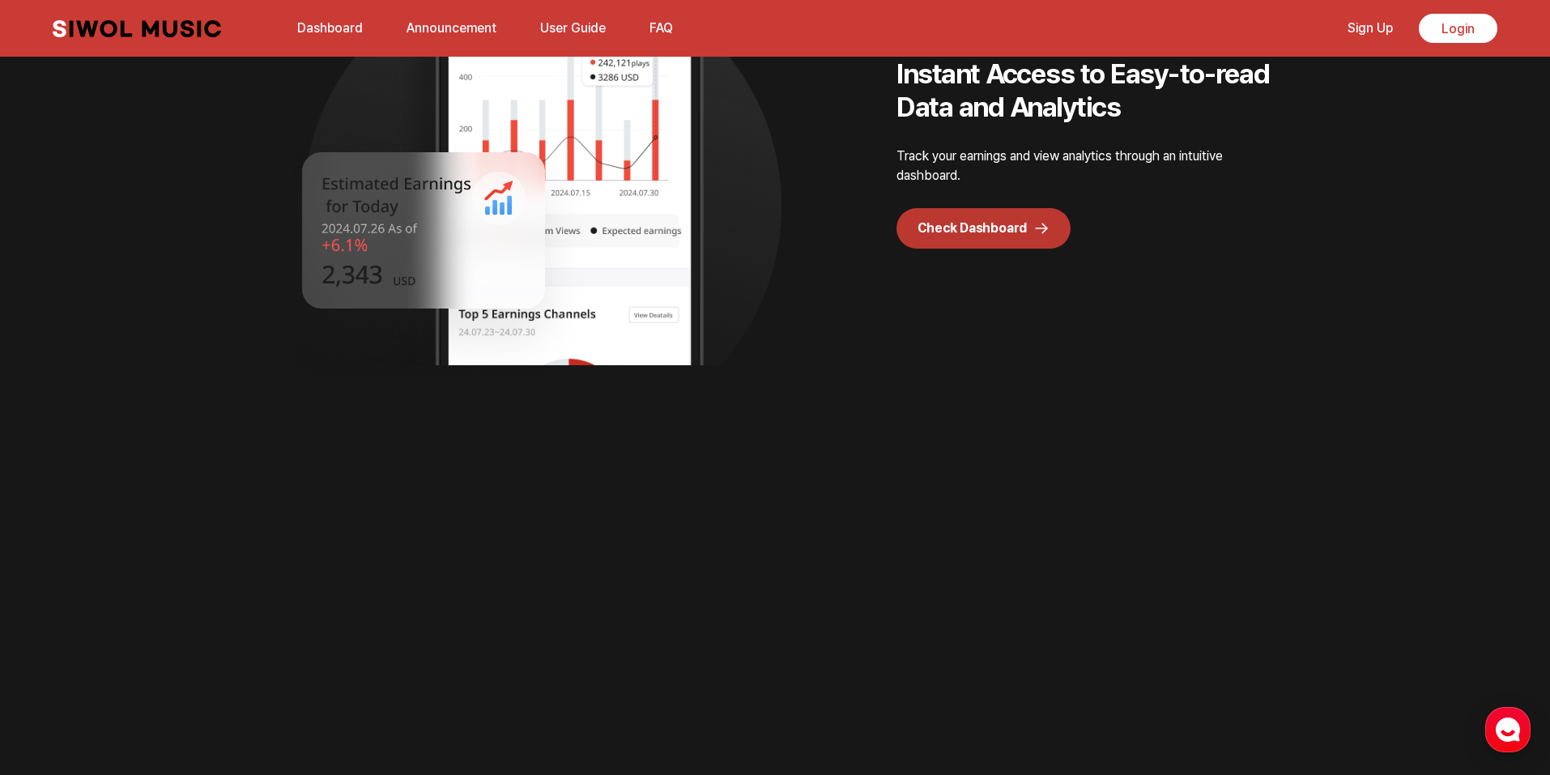
scroll to position [2174, 0]
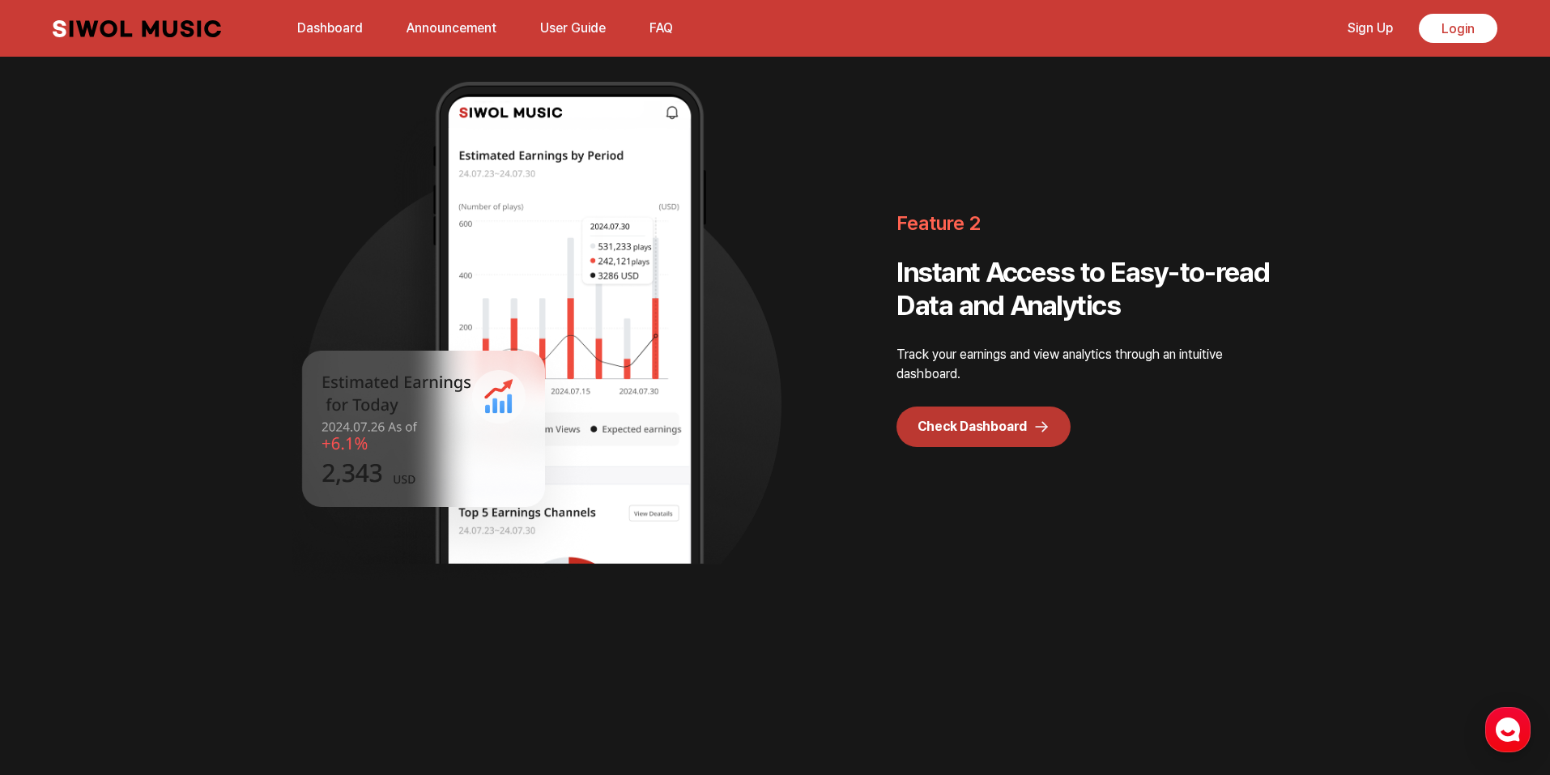
click at [306, 28] on link "Dashboard" at bounding box center [329, 28] width 85 height 35
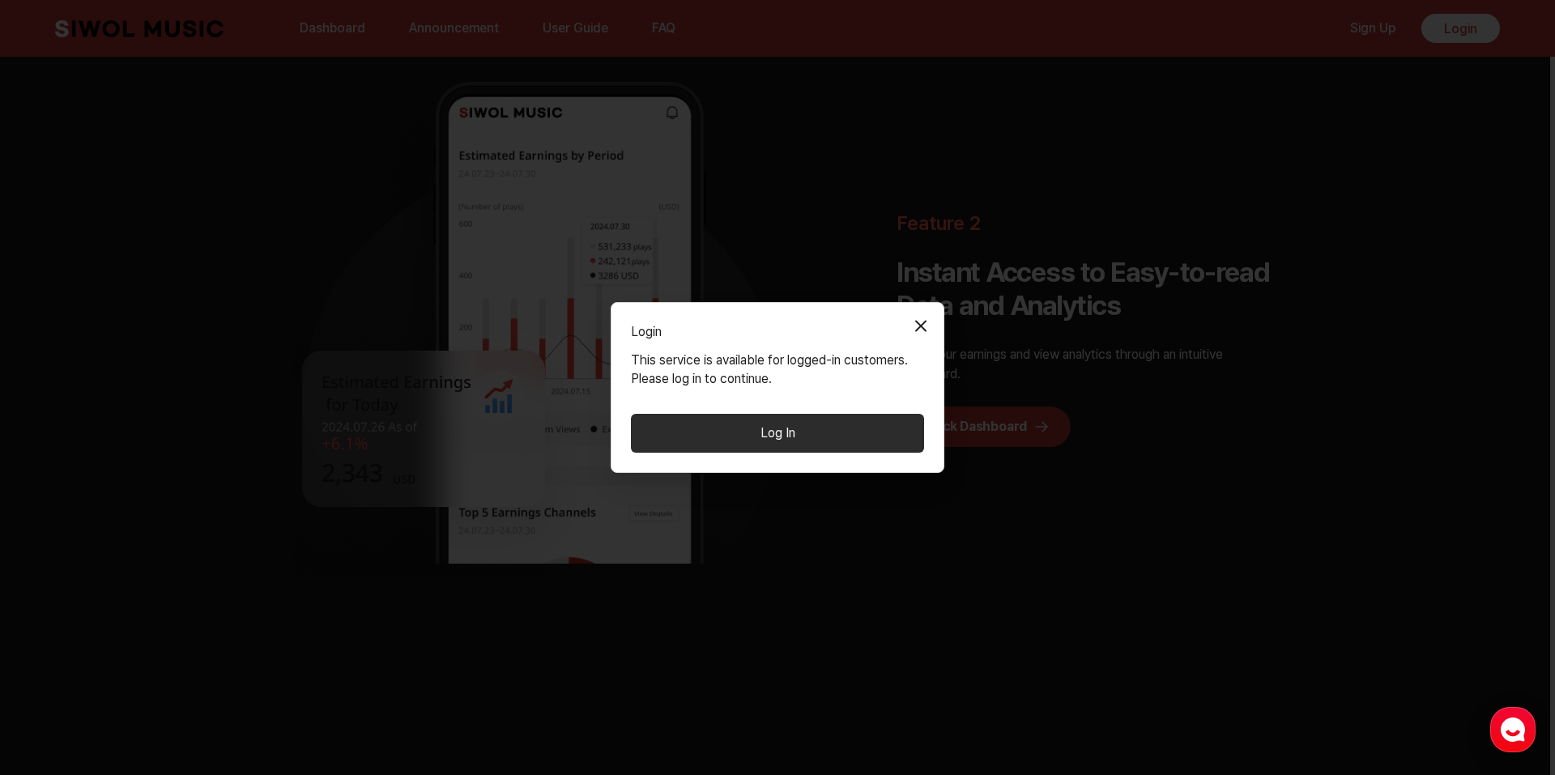
click at [913, 318] on button "Close Modal" at bounding box center [920, 325] width 32 height 32
